Goal: Task Accomplishment & Management: Complete application form

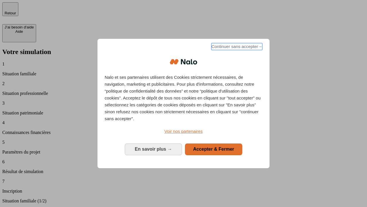
click at [236, 47] on span "Continuer sans accepter →" at bounding box center [236, 46] width 51 height 7
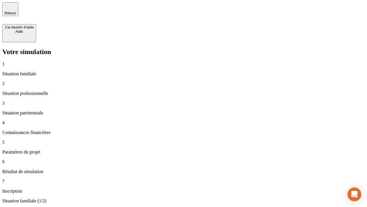
type input "30 000"
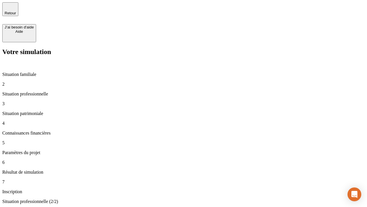
type input "40 000"
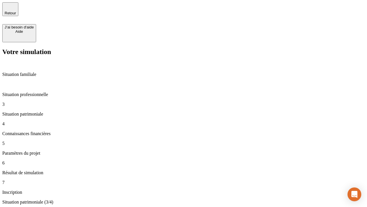
type input "1 100"
type input "20"
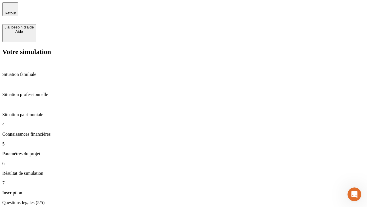
type input "40"
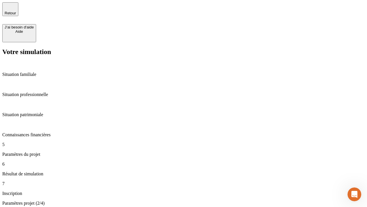
type input "62"
type input "50 000"
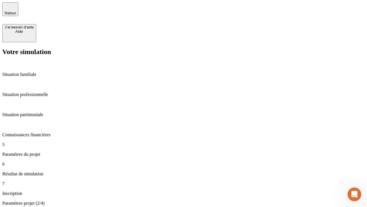
type input "640"
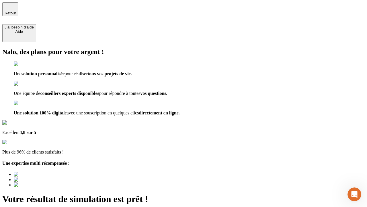
type input "[EMAIL_ADDRESS][DOMAIN_NAME]"
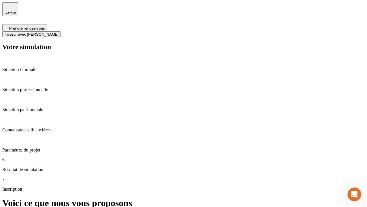
click at [59, 32] on span "Investir avec [PERSON_NAME]" at bounding box center [32, 34] width 54 height 4
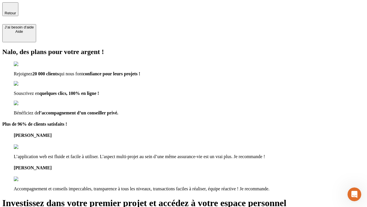
type input "[EMAIL_ADDRESS][DOMAIN_NAME]"
